Goal: Navigation & Orientation: Find specific page/section

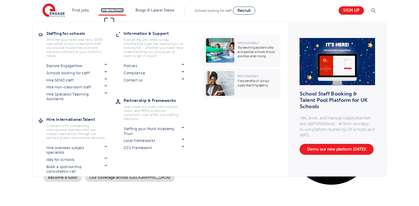
click at [109, 10] on link "For Schools" at bounding box center [112, 10] width 23 height 4
